Goal: Check status

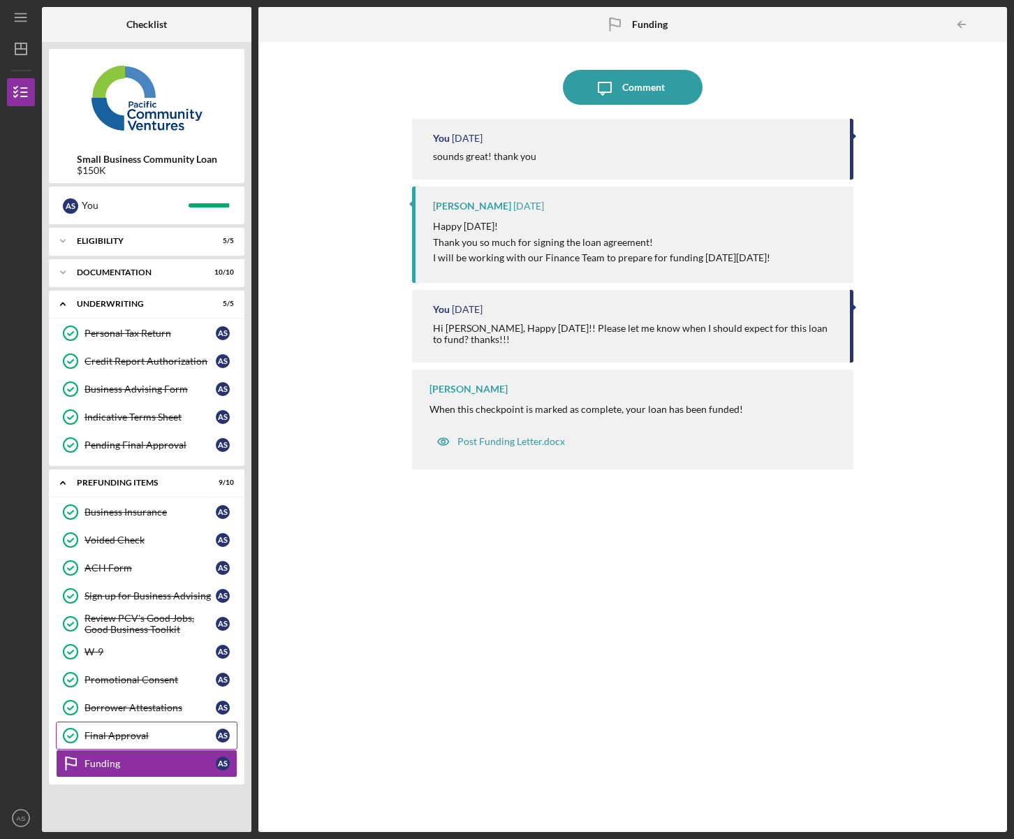
click at [116, 742] on link "Final Approval Final Approval A S" at bounding box center [147, 735] width 182 height 28
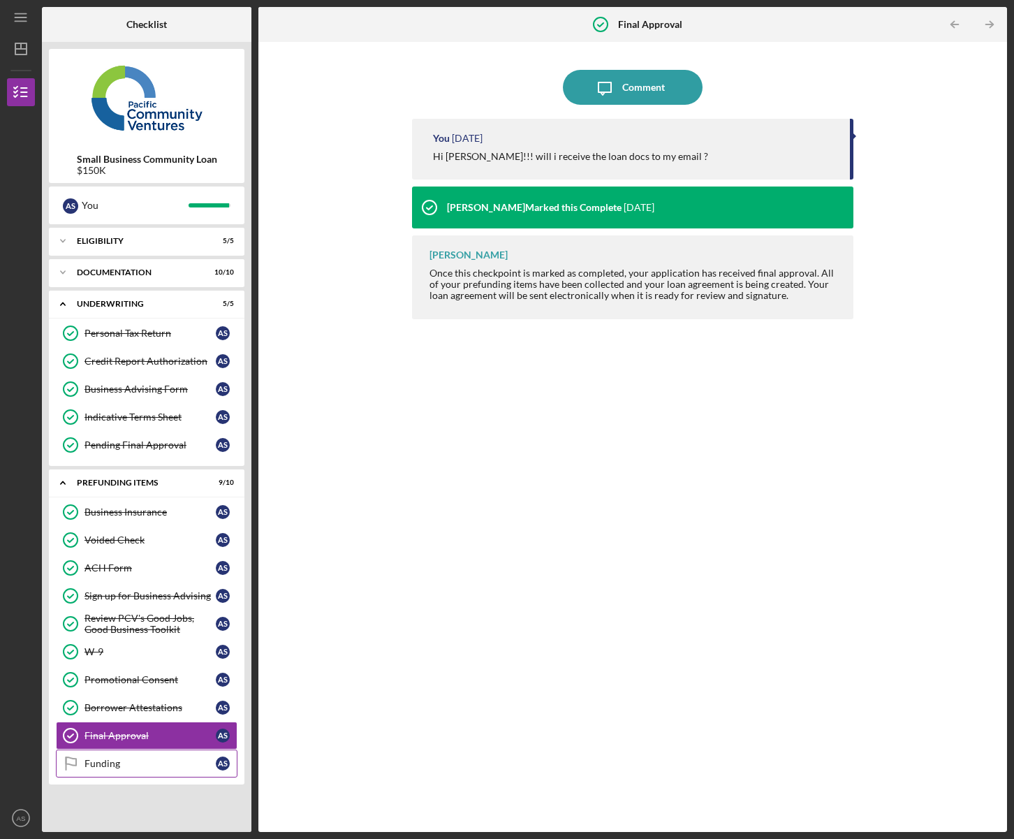
click at [111, 767] on div "Funding" at bounding box center [150, 763] width 131 height 11
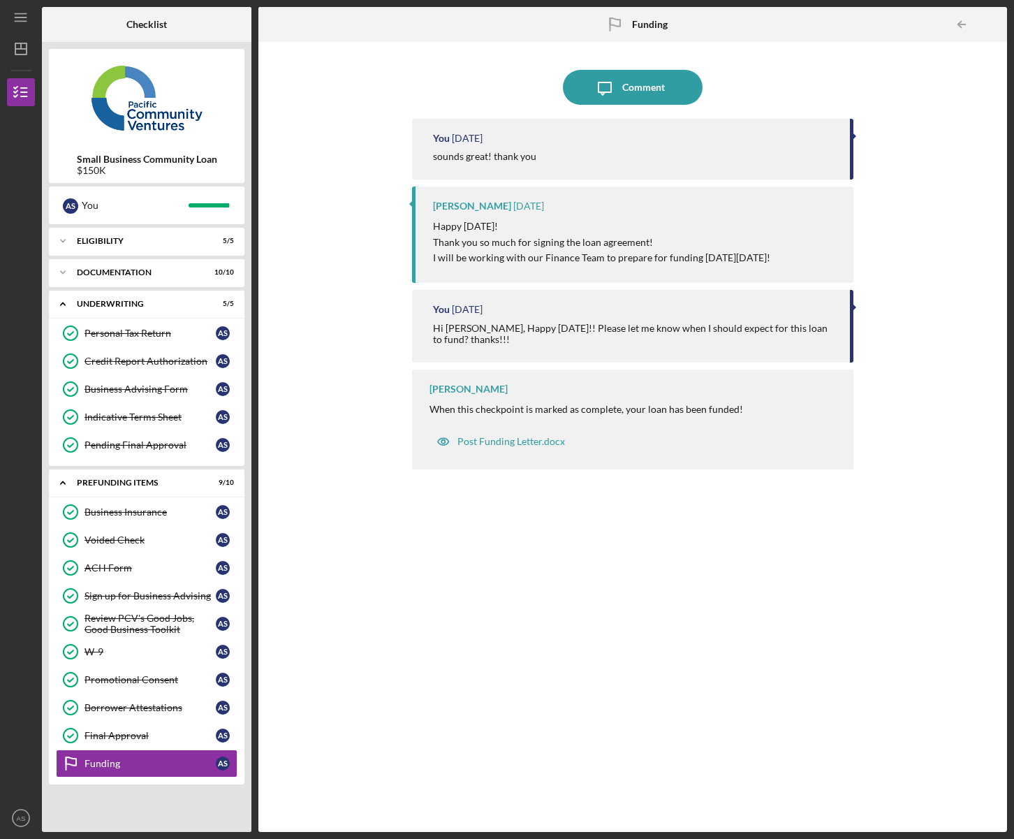
click at [333, 255] on div "Icon/Message Comment You [DATE] sounds great! thank you [PERSON_NAME] [DATE] Ha…" at bounding box center [632, 437] width 735 height 776
